Goal: Transaction & Acquisition: Subscribe to service/newsletter

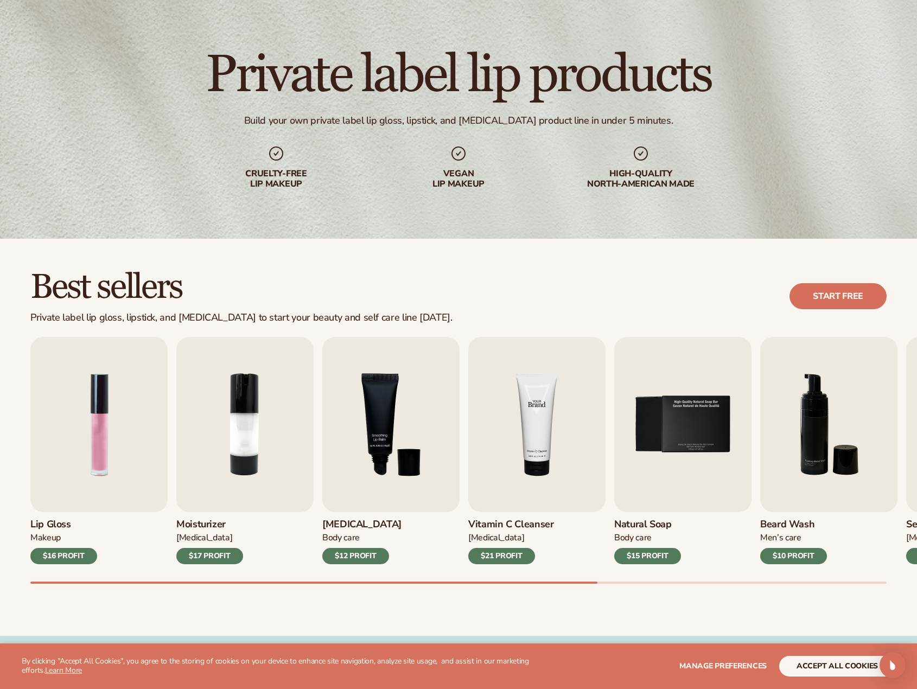
scroll to position [54, 0]
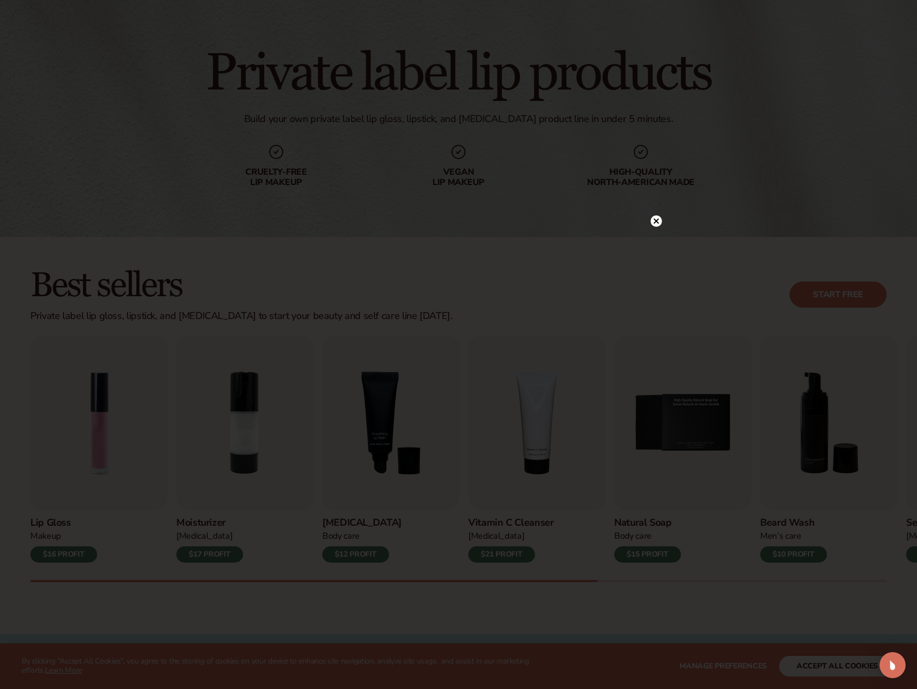
click at [658, 219] on icon at bounding box center [656, 220] width 5 height 5
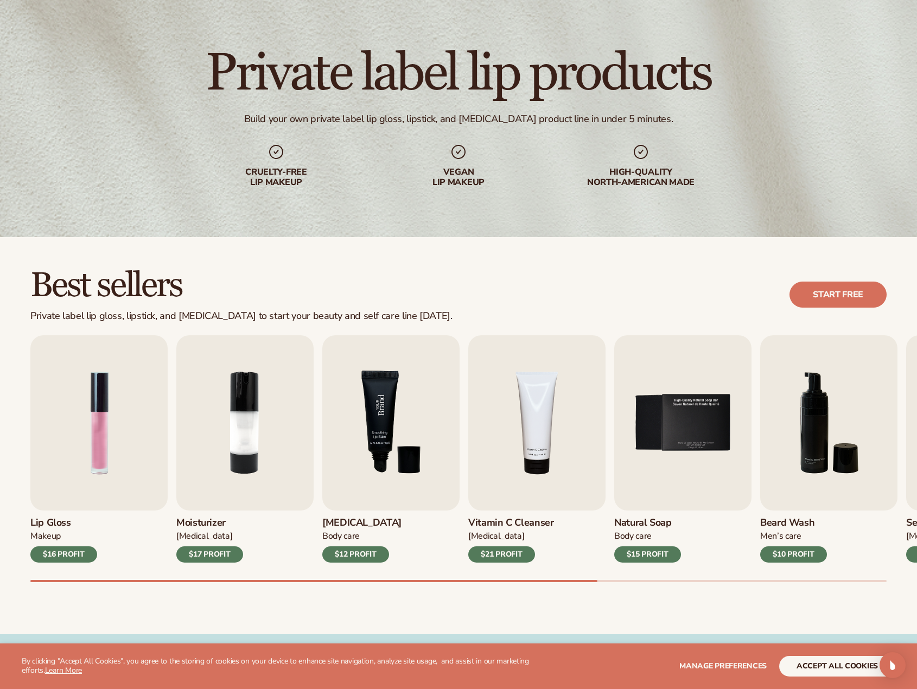
click at [380, 419] on img "3 / 9" at bounding box center [390, 422] width 137 height 175
click at [396, 469] on img "3 / 9" at bounding box center [390, 422] width 137 height 175
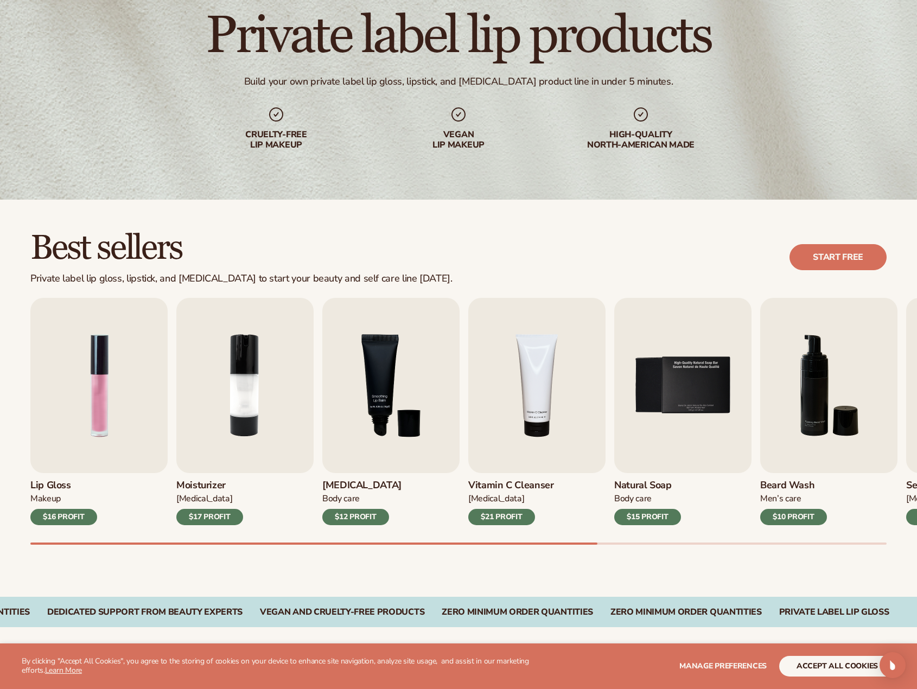
scroll to position [108, 0]
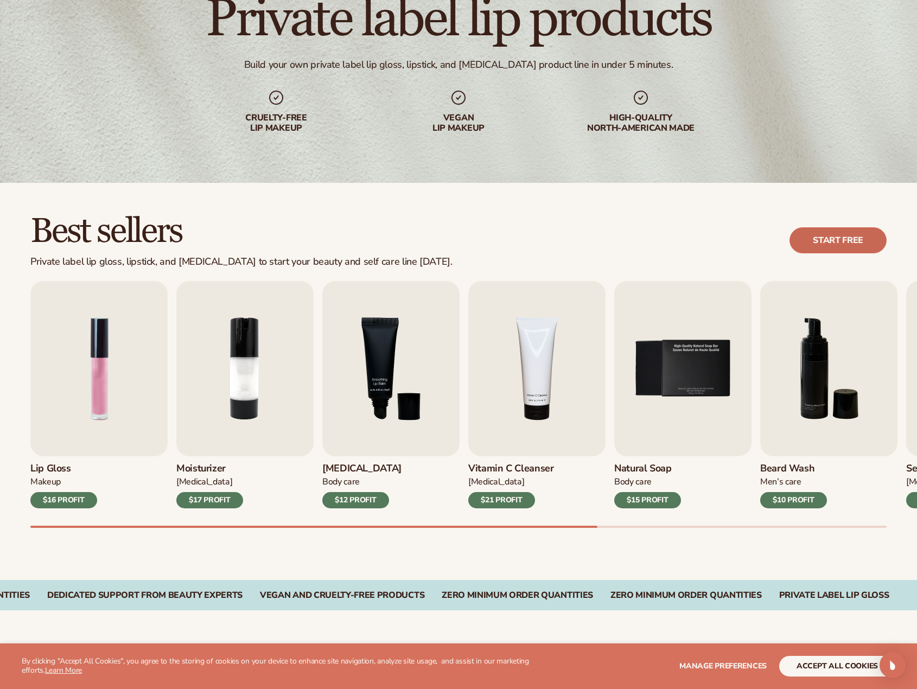
click at [843, 236] on link "Start free" at bounding box center [837, 240] width 97 height 26
